Goal: Task Accomplishment & Management: Use online tool/utility

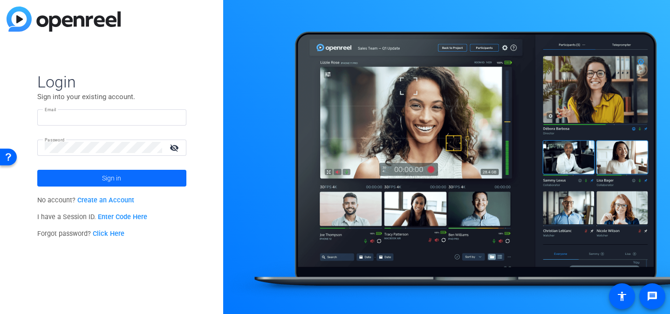
type input "[EMAIL_ADDRESS][DOMAIN_NAME]"
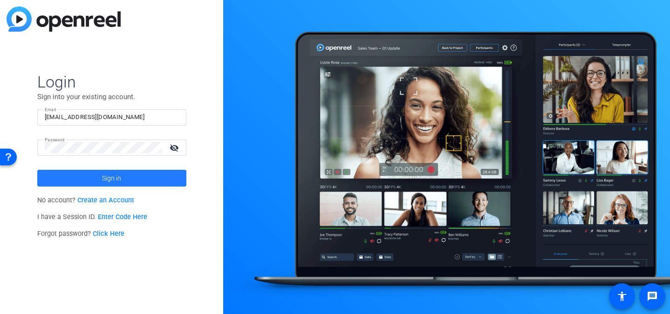
click at [115, 176] on span "Sign in" at bounding box center [111, 178] width 19 height 23
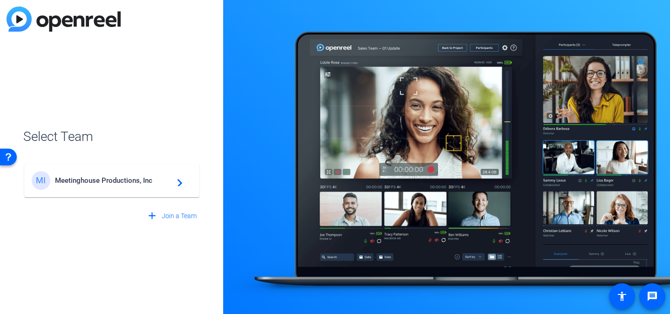
click at [183, 180] on div "MI Meetinghouse Productions, Inc navigate_next" at bounding box center [112, 180] width 160 height 19
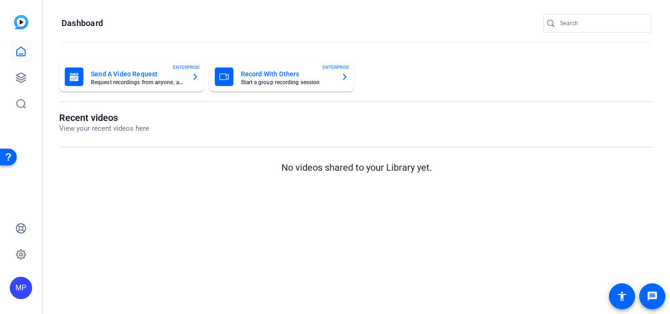
click at [575, 20] on input "Search" at bounding box center [602, 23] width 84 height 11
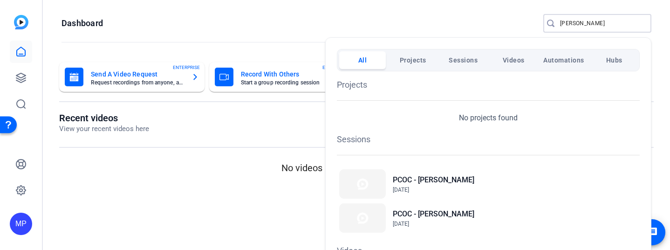
type input "[PERSON_NAME]"
click at [438, 187] on span "[DATE]" at bounding box center [433, 189] width 81 height 8
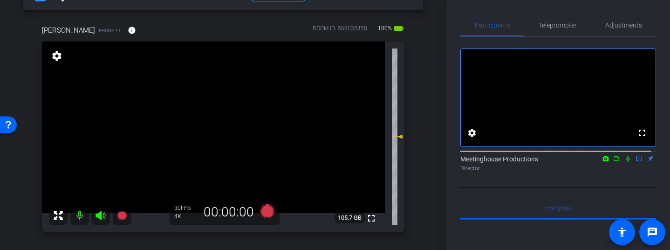
scroll to position [33, 0]
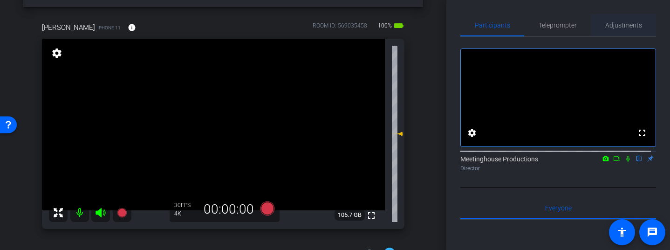
click at [617, 28] on span "Adjustments" at bounding box center [623, 25] width 37 height 7
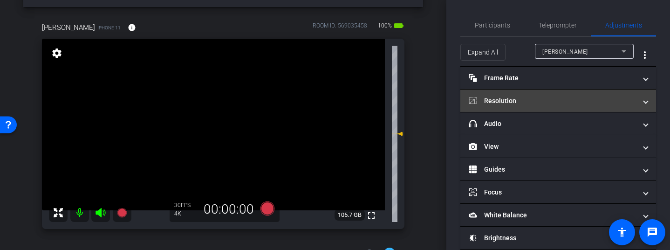
click at [589, 95] on mat-expansion-panel-header "Resolution" at bounding box center [558, 100] width 196 height 22
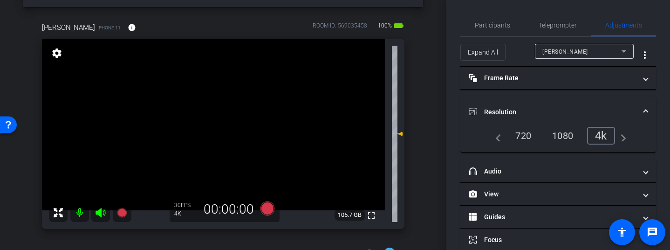
click at [644, 110] on span at bounding box center [646, 112] width 4 height 10
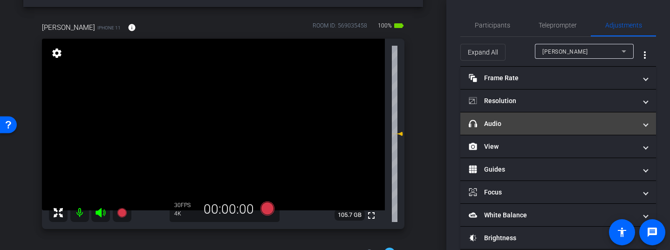
click at [644, 127] on span at bounding box center [646, 124] width 4 height 10
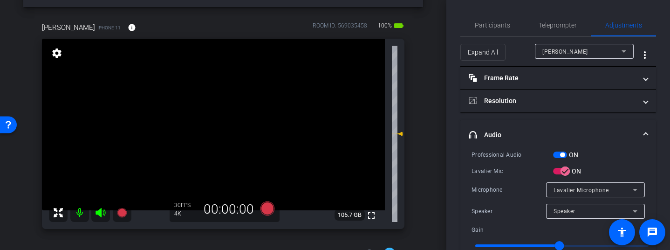
click at [639, 127] on mat-expansion-panel-header "headphone icon Audio" at bounding box center [558, 135] width 196 height 30
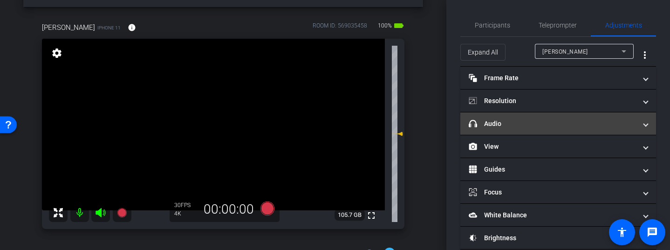
scroll to position [15, 0]
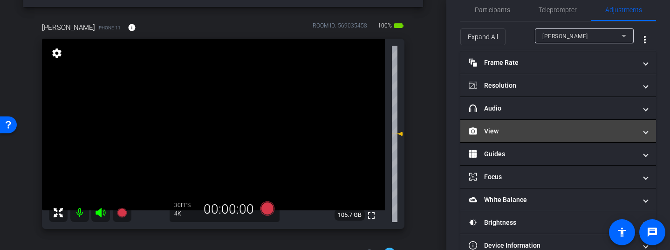
click at [644, 131] on span at bounding box center [646, 131] width 4 height 10
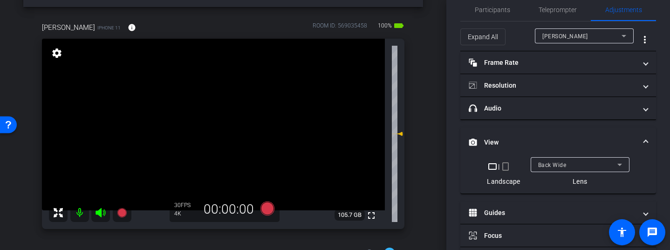
click at [643, 131] on mat-expansion-panel-header "View" at bounding box center [558, 142] width 196 height 30
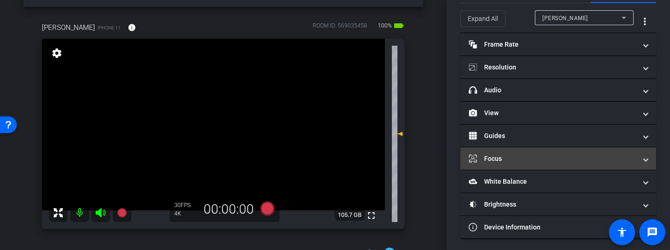
scroll to position [36, 0]
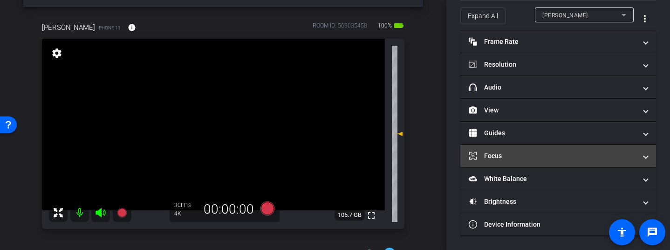
click at [644, 155] on span at bounding box center [646, 156] width 4 height 10
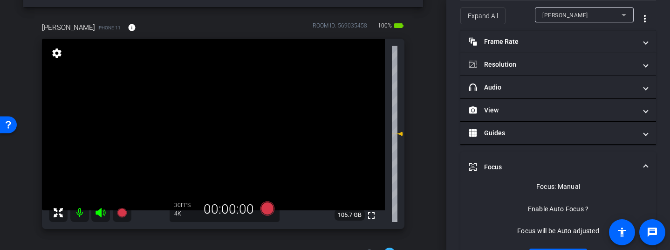
scroll to position [73, 0]
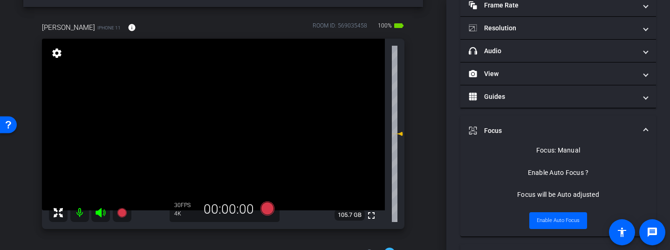
click at [643, 129] on mat-expansion-panel-header "Focus" at bounding box center [558, 130] width 196 height 30
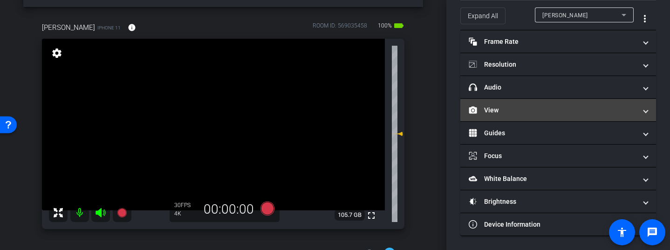
scroll to position [36, 0]
click at [644, 108] on span at bounding box center [646, 110] width 4 height 10
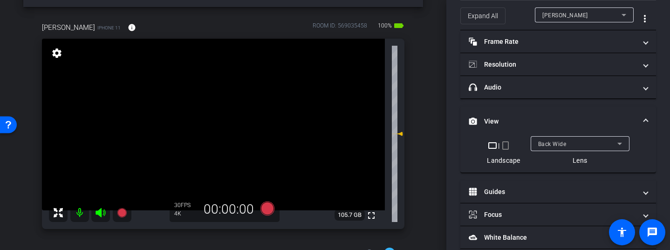
click at [637, 116] on span "View" at bounding box center [555, 121] width 175 height 10
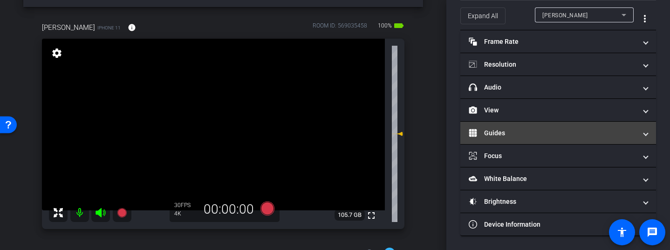
click at [646, 134] on mat-expansion-panel-header "Guides" at bounding box center [558, 133] width 196 height 22
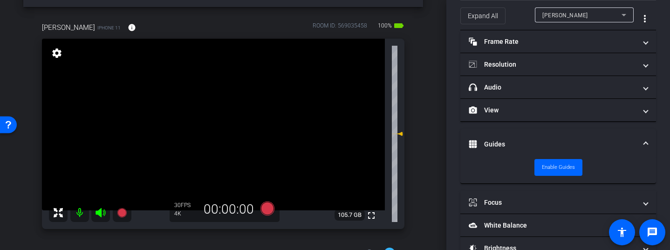
click at [644, 144] on span at bounding box center [646, 144] width 4 height 10
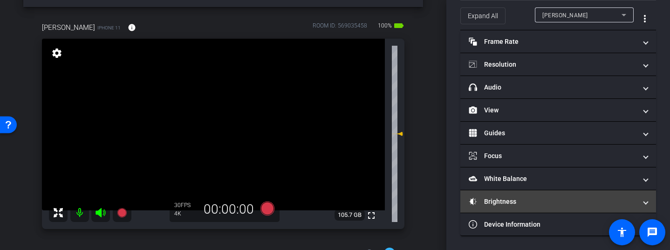
click at [644, 202] on span at bounding box center [646, 202] width 4 height 10
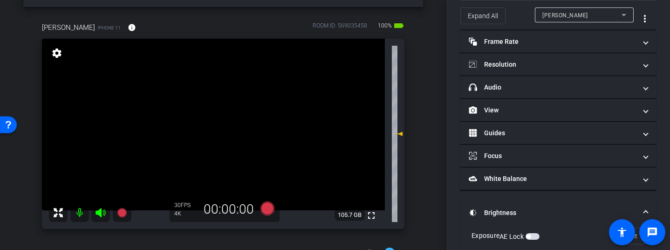
click at [640, 205] on mat-expansion-panel-header "Brightness" at bounding box center [558, 212] width 196 height 30
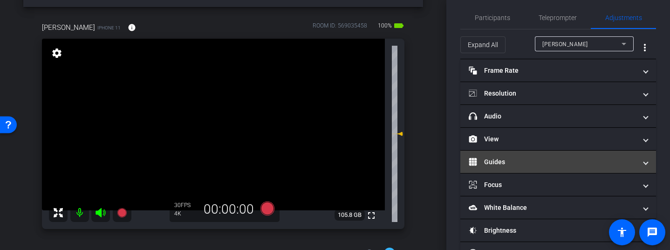
scroll to position [0, 0]
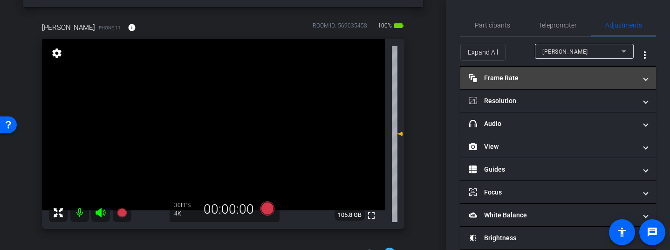
click at [615, 83] on mat-expansion-panel-header "Frame Rate Frame Rate" at bounding box center [558, 78] width 196 height 22
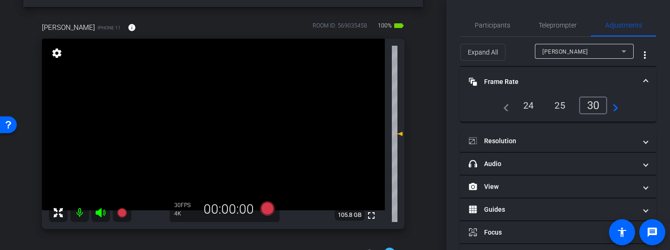
click at [624, 81] on mat-panel-title "Frame Rate Frame Rate" at bounding box center [552, 82] width 168 height 10
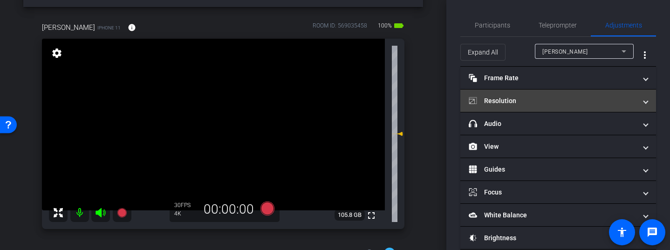
click at [629, 100] on mat-panel-title "Resolution" at bounding box center [552, 101] width 168 height 10
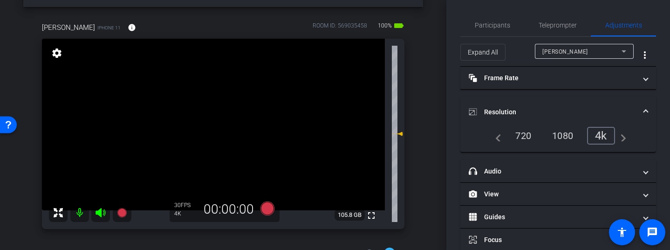
click at [632, 103] on mat-expansion-panel-header "Resolution" at bounding box center [558, 112] width 196 height 30
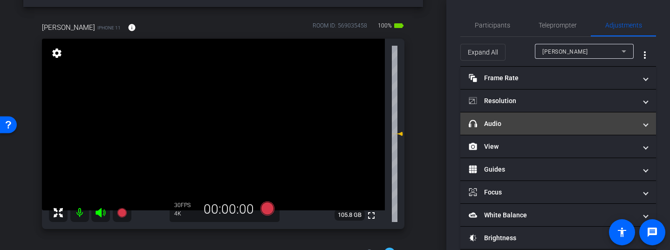
click at [636, 126] on span "headphone icon Audio" at bounding box center [555, 124] width 175 height 10
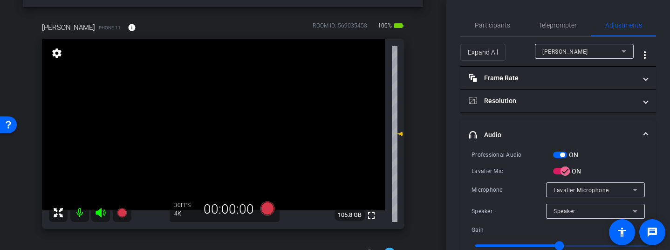
click at [636, 128] on mat-expansion-panel-header "headphone icon Audio" at bounding box center [558, 135] width 196 height 30
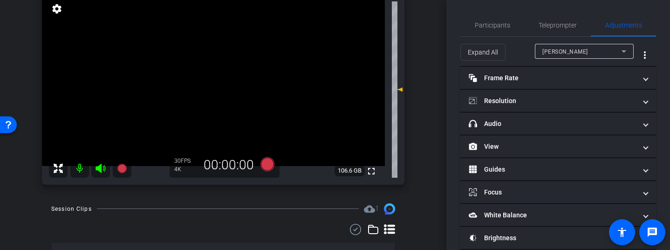
scroll to position [96, 0]
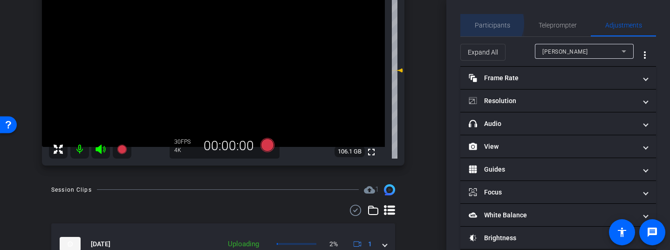
click at [488, 23] on span "Participants" at bounding box center [491, 25] width 35 height 7
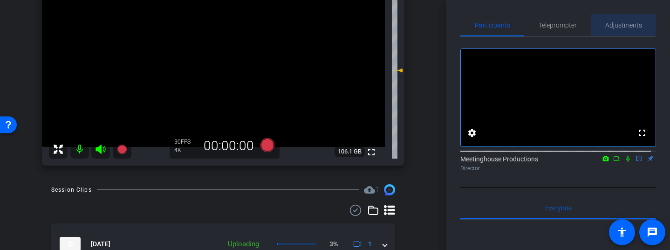
click at [617, 25] on span "Adjustments" at bounding box center [623, 25] width 37 height 7
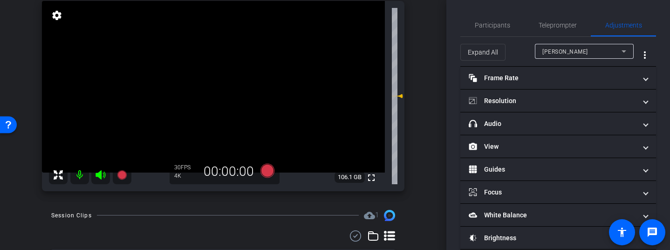
scroll to position [56, 0]
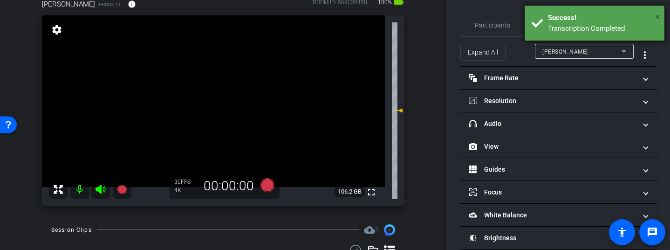
click at [656, 15] on span "×" at bounding box center [657, 16] width 5 height 11
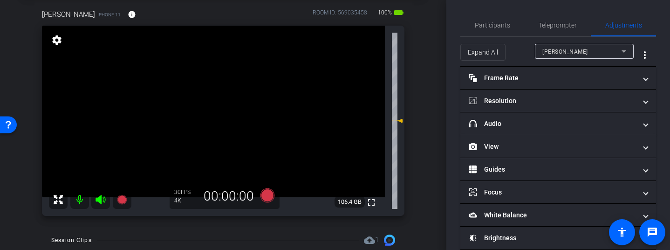
scroll to position [60, 0]
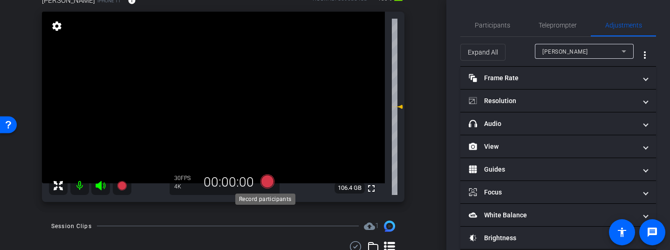
click at [266, 183] on icon at bounding box center [267, 181] width 14 height 14
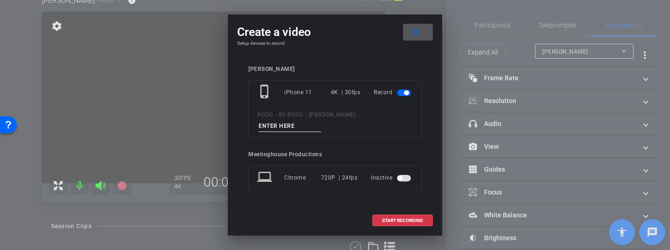
click at [321, 124] on input at bounding box center [289, 126] width 62 height 12
type input "test"
click at [403, 218] on span "START RECORDING" at bounding box center [402, 220] width 41 height 5
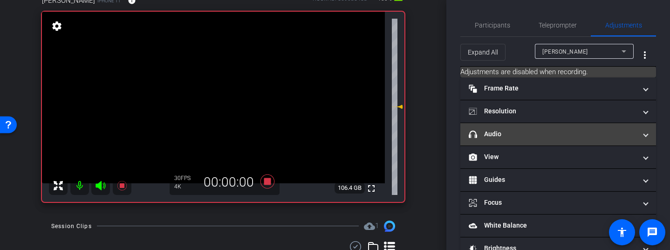
click at [597, 131] on mat-panel-title "headphone icon Audio" at bounding box center [552, 134] width 168 height 10
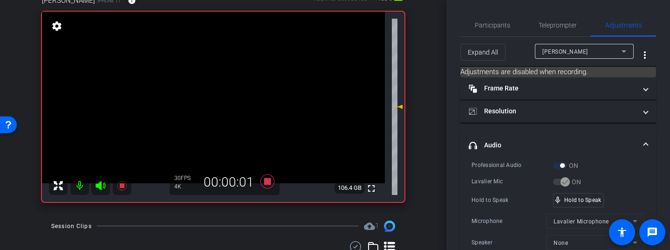
scroll to position [24, 0]
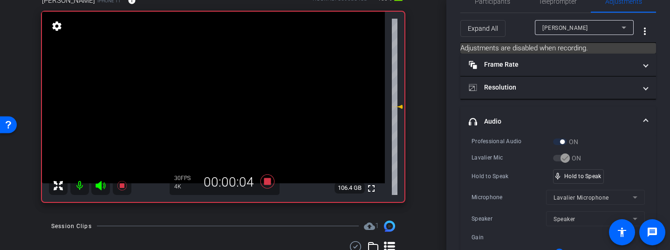
click at [606, 153] on div "Lavalier Mic ON" at bounding box center [557, 158] width 173 height 10
click at [584, 179] on div "mic_none Speaking..." at bounding box center [574, 176] width 42 height 14
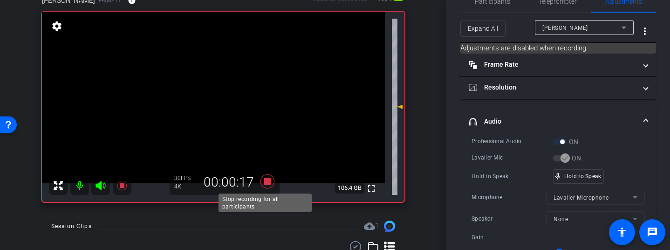
click at [266, 180] on icon at bounding box center [267, 181] width 14 height 14
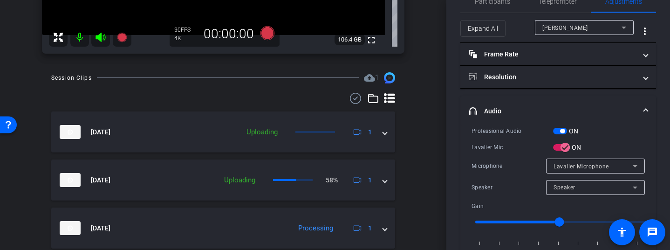
scroll to position [223, 0]
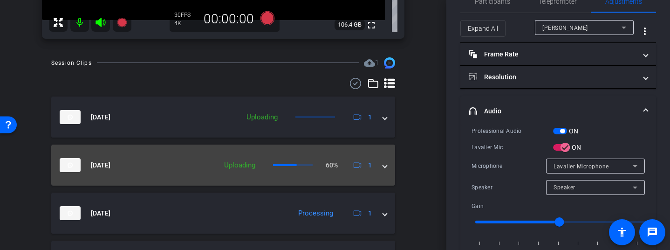
click at [377, 162] on div "[DATE] Uploading 60% 1" at bounding box center [221, 165] width 323 height 14
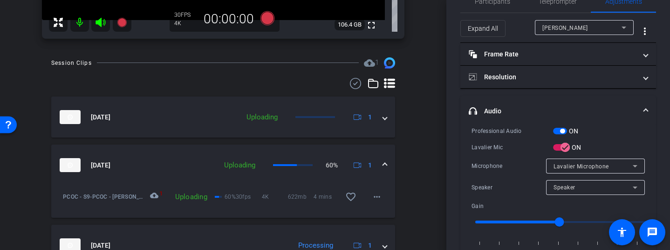
click at [383, 163] on span at bounding box center [385, 165] width 4 height 10
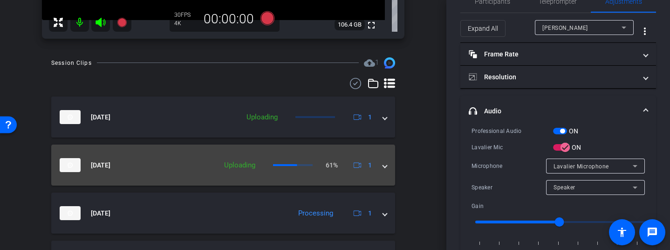
click at [383, 163] on span at bounding box center [385, 165] width 4 height 10
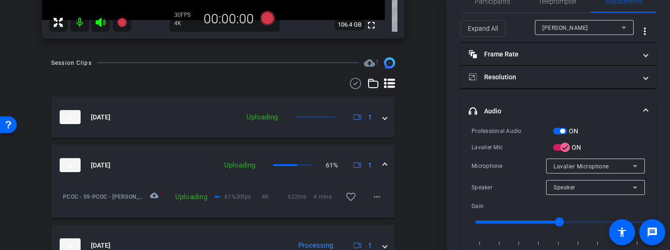
click at [383, 163] on span at bounding box center [385, 165] width 4 height 10
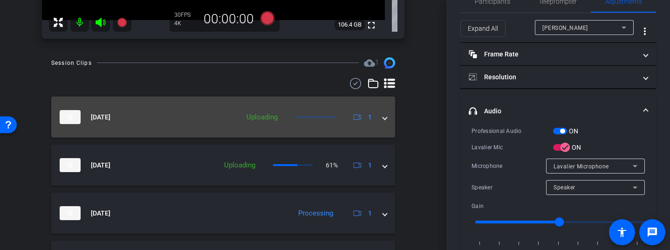
click at [382, 116] on mat-expansion-panel-header "[DATE] Uploading 1" at bounding box center [223, 116] width 344 height 41
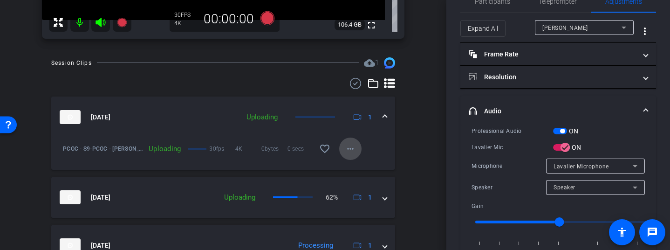
click at [345, 149] on mat-icon "more_horiz" at bounding box center [350, 148] width 11 height 11
click at [366, 138] on div at bounding box center [335, 125] width 670 height 250
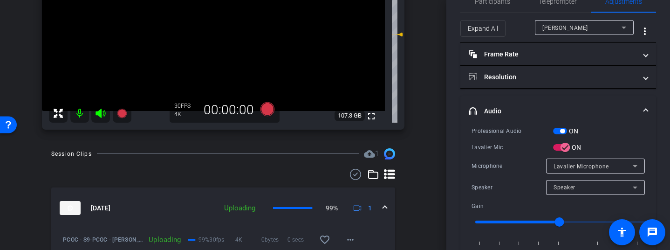
scroll to position [156, 0]
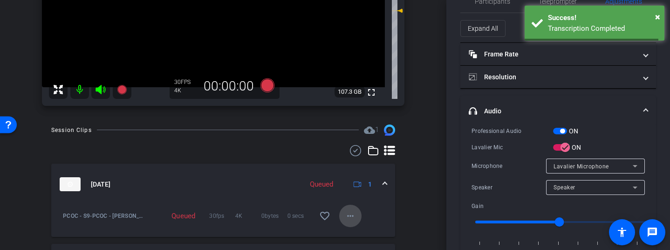
click at [348, 217] on mat-icon "more_horiz" at bounding box center [350, 215] width 11 height 11
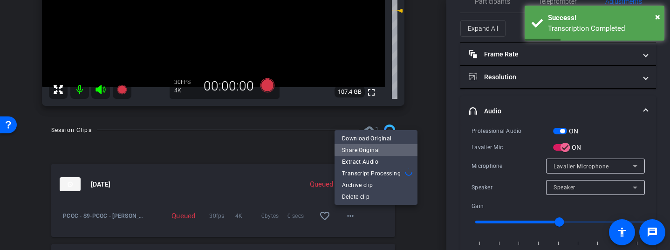
click at [380, 148] on span "Share Original" at bounding box center [376, 149] width 68 height 11
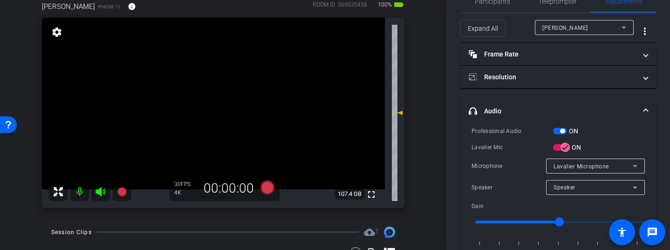
scroll to position [49, 0]
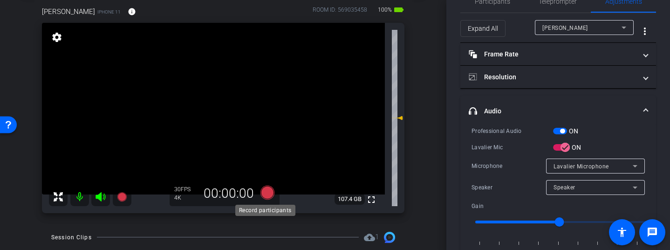
click at [267, 194] on icon at bounding box center [267, 192] width 14 height 14
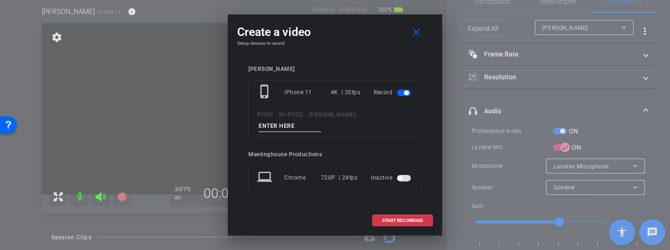
click at [321, 122] on input at bounding box center [289, 126] width 62 height 12
type input "902 story 1"
click at [426, 126] on div "[PERSON_NAME] phone_iphone iPhone 11 4K | 30fps Record PCOC - S9 - PCOC - [PERS…" at bounding box center [335, 135] width 196 height 158
click at [412, 218] on span "START RECORDING" at bounding box center [402, 220] width 41 height 5
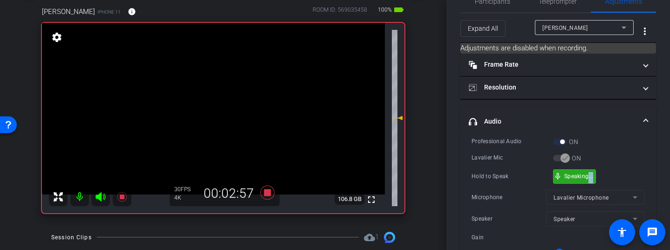
drag, startPoint x: 593, startPoint y: 176, endPoint x: 588, endPoint y: 176, distance: 5.1
click at [615, 173] on div "Hold to Speak mic_none Hold to Speak" at bounding box center [557, 176] width 173 height 14
click at [626, 176] on div "Hold to Speak mic_none Hold to Speak" at bounding box center [557, 176] width 173 height 14
click at [590, 179] on div "mic_none Speaking..." at bounding box center [574, 176] width 42 height 14
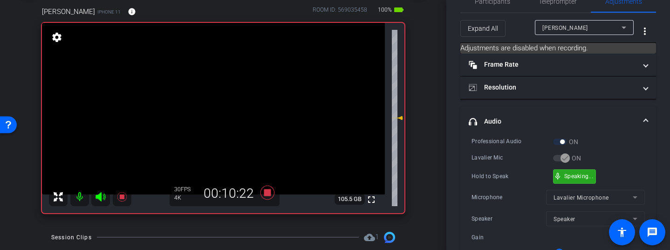
drag, startPoint x: 598, startPoint y: 174, endPoint x: 592, endPoint y: 174, distance: 6.1
click at [586, 179] on div "mic_none Speaking..." at bounding box center [574, 176] width 42 height 14
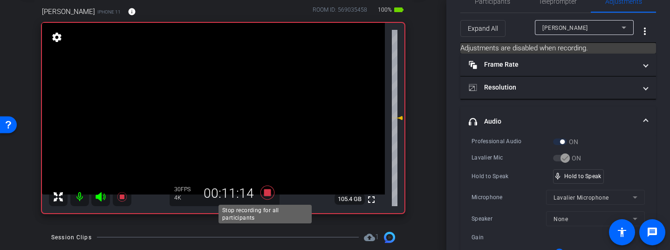
click at [264, 190] on icon at bounding box center [267, 192] width 14 height 14
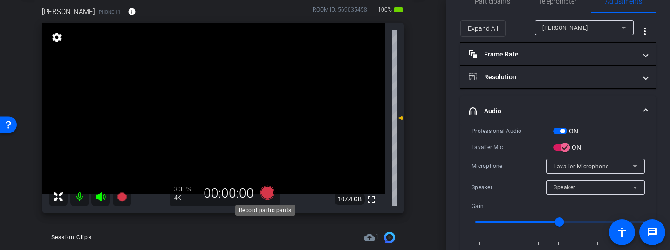
click at [262, 190] on icon at bounding box center [267, 192] width 14 height 14
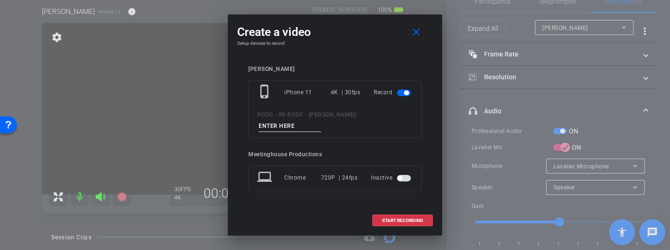
click at [321, 120] on input at bounding box center [289, 126] width 62 height 12
type input "902 story 2"
click at [408, 218] on span "START RECORDING" at bounding box center [402, 220] width 41 height 5
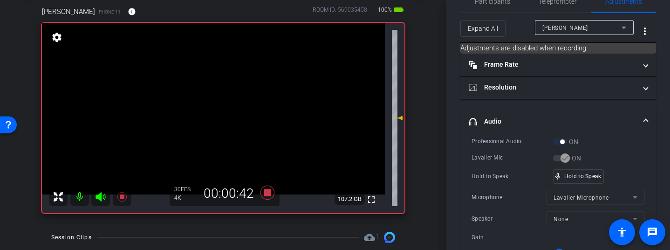
click at [217, 110] on video at bounding box center [213, 108] width 343 height 171
click at [569, 171] on div "mic_none Speaking..." at bounding box center [574, 176] width 42 height 14
click at [586, 179] on div "mic_none Speaking..." at bounding box center [574, 176] width 42 height 14
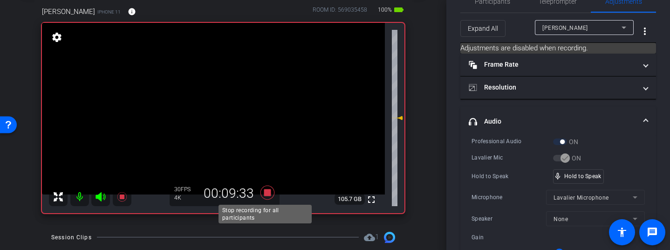
click at [264, 188] on icon at bounding box center [267, 192] width 22 height 17
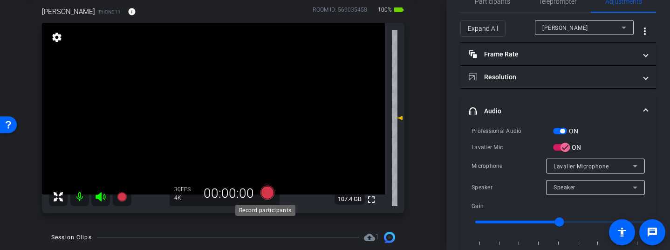
click at [267, 196] on icon at bounding box center [267, 192] width 14 height 14
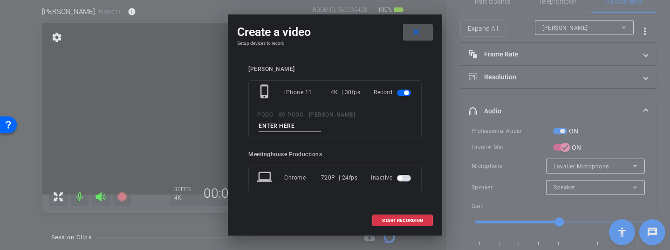
click at [321, 120] on input at bounding box center [289, 126] width 62 height 12
type input "902 story 3"
click at [403, 219] on span at bounding box center [403, 220] width 60 height 22
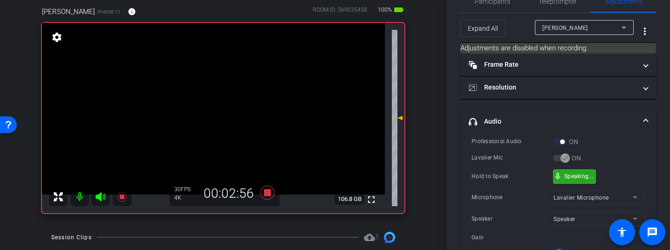
click at [576, 179] on div "mic_none Speaking..." at bounding box center [574, 176] width 42 height 14
click at [610, 169] on div "Hold to Speak mic_none Hold to Speak" at bounding box center [557, 176] width 173 height 14
click at [591, 179] on div "mic_none Speaking..." at bounding box center [574, 176] width 42 height 14
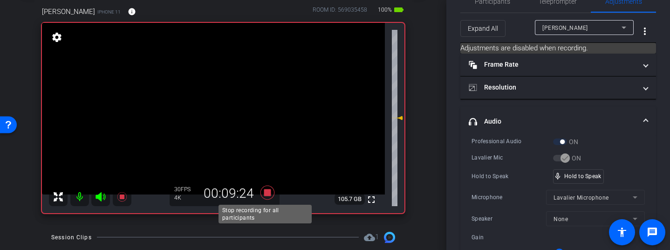
click at [264, 190] on icon at bounding box center [267, 192] width 14 height 14
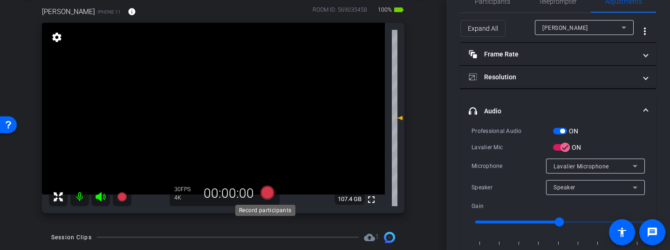
click at [267, 194] on icon at bounding box center [267, 192] width 14 height 14
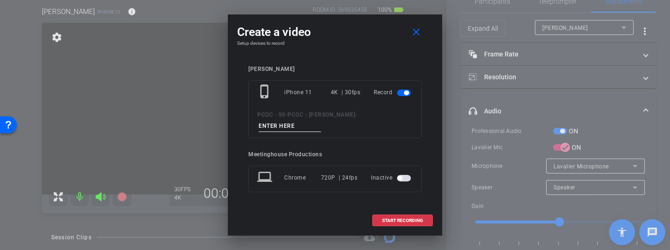
click at [321, 120] on input at bounding box center [289, 126] width 62 height 12
type input "902 story 4"
click at [408, 218] on span "START RECORDING" at bounding box center [402, 220] width 41 height 5
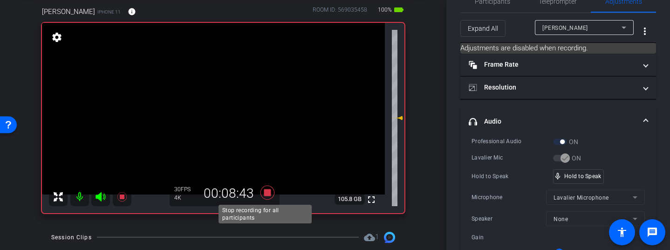
click at [264, 192] on icon at bounding box center [267, 192] width 14 height 14
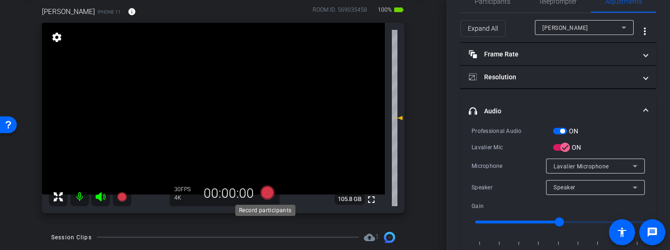
click at [268, 197] on icon at bounding box center [267, 192] width 22 height 17
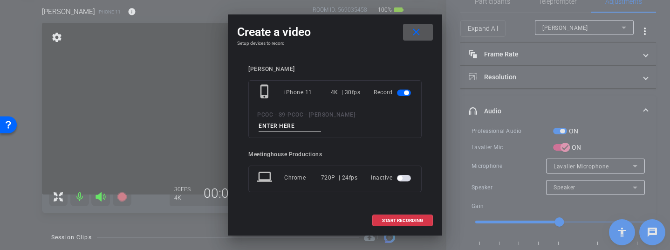
click at [321, 120] on input at bounding box center [289, 126] width 62 height 12
type input "902 story 5"
click at [409, 210] on span at bounding box center [403, 220] width 60 height 22
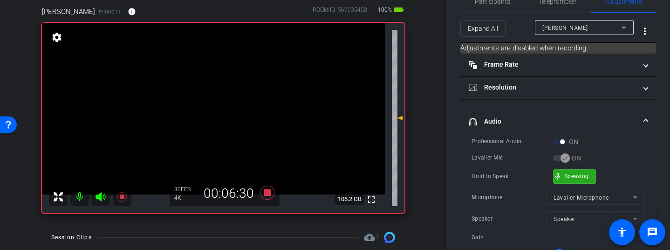
click at [591, 171] on div "mic_none Speaking..." at bounding box center [574, 176] width 42 height 14
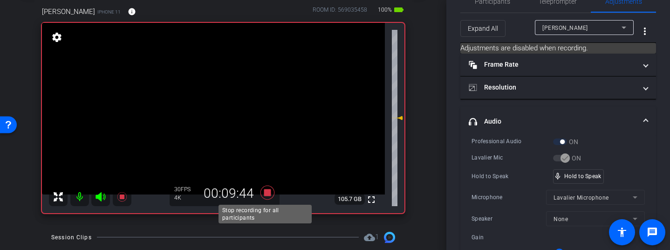
click at [264, 190] on icon at bounding box center [267, 192] width 14 height 14
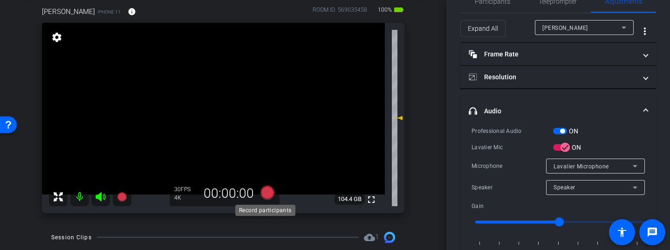
click at [261, 192] on icon at bounding box center [267, 192] width 14 height 14
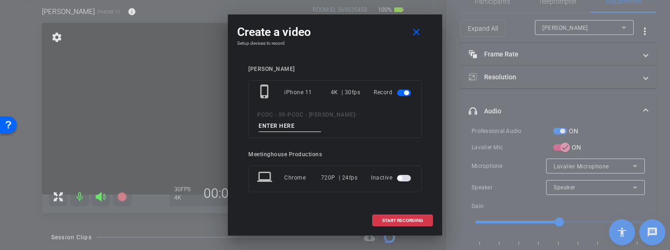
click at [321, 120] on input at bounding box center [289, 126] width 62 height 12
type input "902 story 6"
click at [411, 218] on span "START RECORDING" at bounding box center [402, 220] width 41 height 5
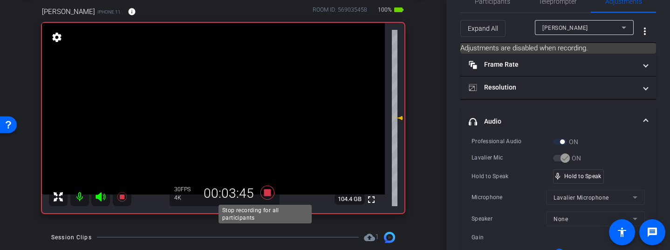
click at [264, 194] on icon at bounding box center [267, 192] width 14 height 14
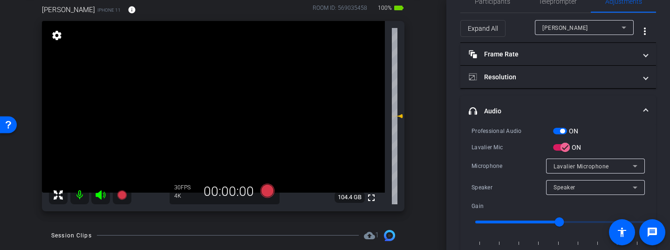
scroll to position [49, 0]
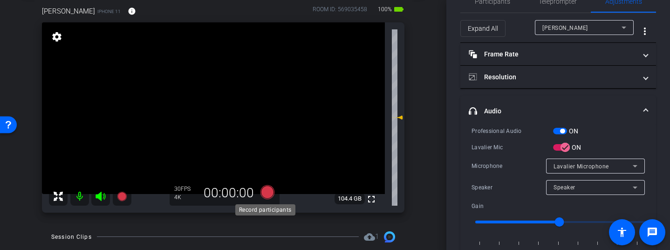
click at [263, 192] on icon at bounding box center [267, 192] width 14 height 14
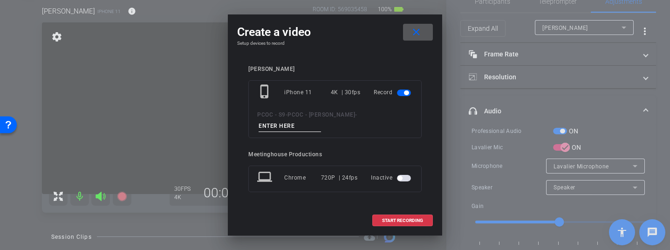
click at [321, 120] on input at bounding box center [289, 126] width 62 height 12
type input "902 story 7"
click at [405, 218] on span "START RECORDING" at bounding box center [402, 220] width 41 height 5
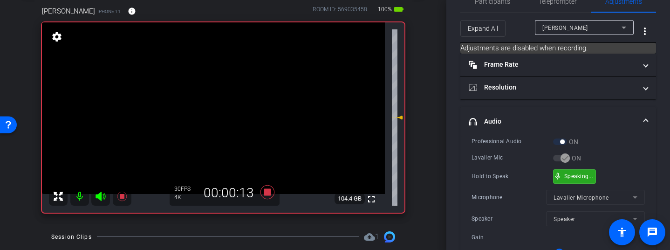
click at [584, 179] on div "mic_none Speaking..." at bounding box center [574, 176] width 42 height 14
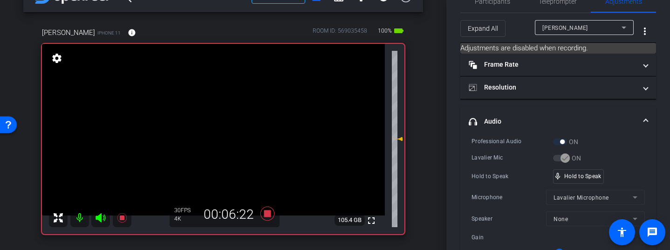
scroll to position [29, 0]
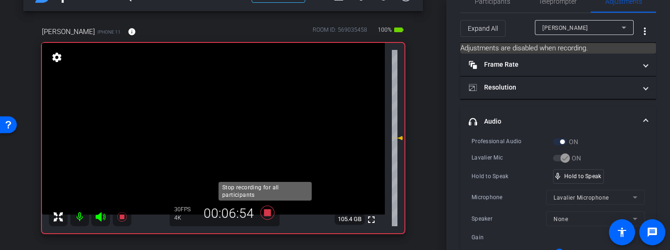
click at [263, 214] on icon at bounding box center [267, 212] width 14 height 14
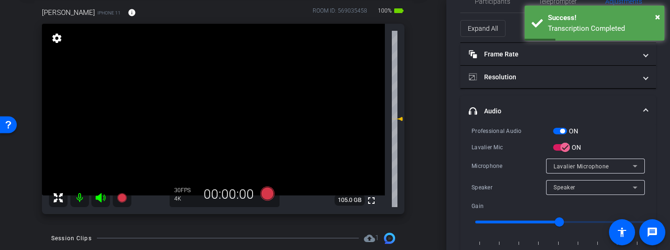
scroll to position [49, 0]
